Goal: Entertainment & Leisure: Consume media (video, audio)

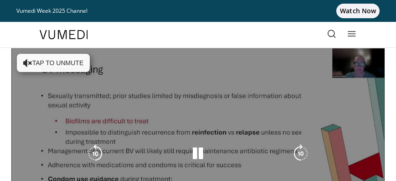
click at [31, 57] on button "Tap to unmute" at bounding box center [53, 63] width 73 height 18
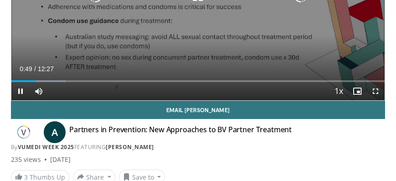
scroll to position [316, 0]
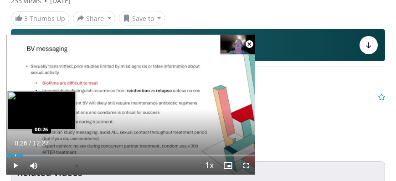
click at [15, 155] on div "Progress Bar" at bounding box center [15, 155] width 1 height 2
click at [11, 155] on div "Loaded : 15.90% 00:15 00:17" at bounding box center [130, 155] width 249 height 2
click at [14, 155] on div "Progress Bar" at bounding box center [14, 155] width 1 height 2
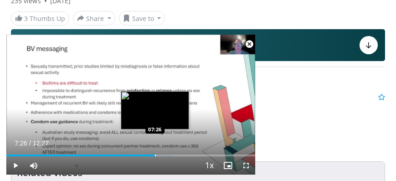
click at [155, 155] on div "Progress Bar" at bounding box center [155, 155] width 1 height 2
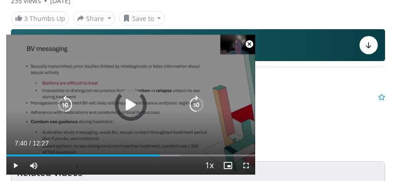
click at [161, 153] on div "Loaded : 69.52% 07:40 07:44" at bounding box center [130, 152] width 249 height 9
click at [0, 0] on div "Progress Bar" at bounding box center [0, 0] width 0 height 0
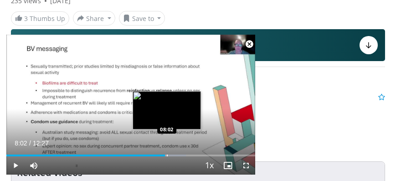
click at [167, 155] on div "Progress Bar" at bounding box center [167, 155] width 1 height 2
